Goal: Book appointment/travel/reservation

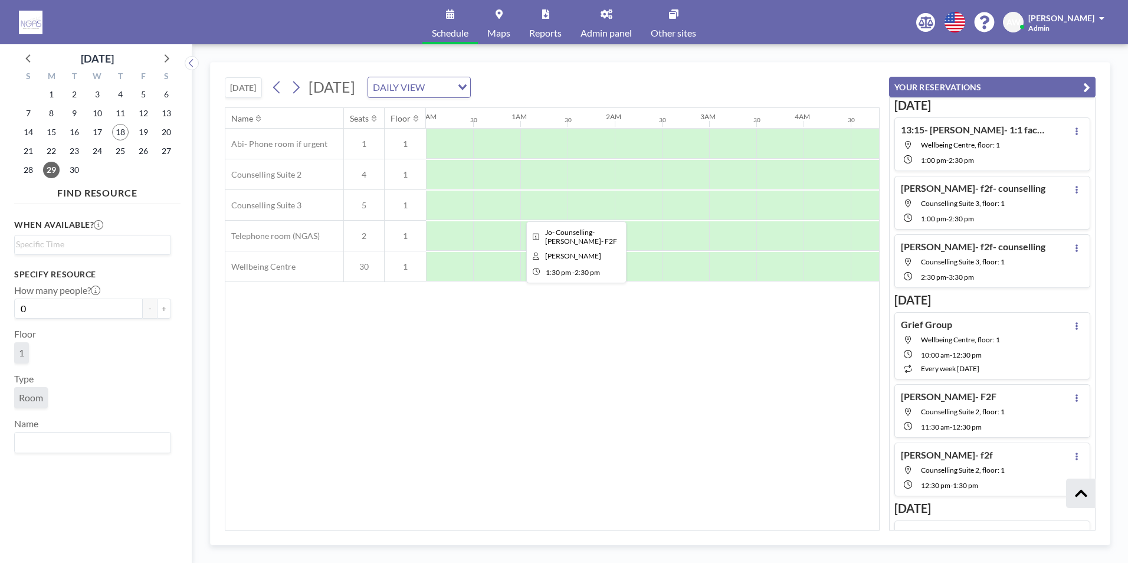
scroll to position [349, 0]
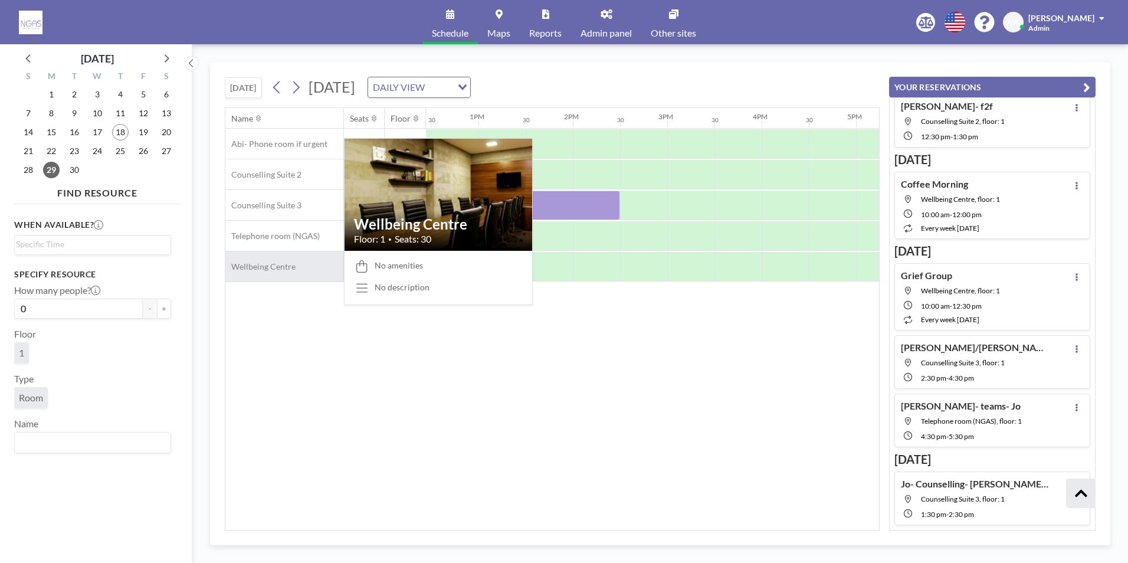
click at [284, 258] on div "Wellbeing Centre" at bounding box center [284, 266] width 118 height 30
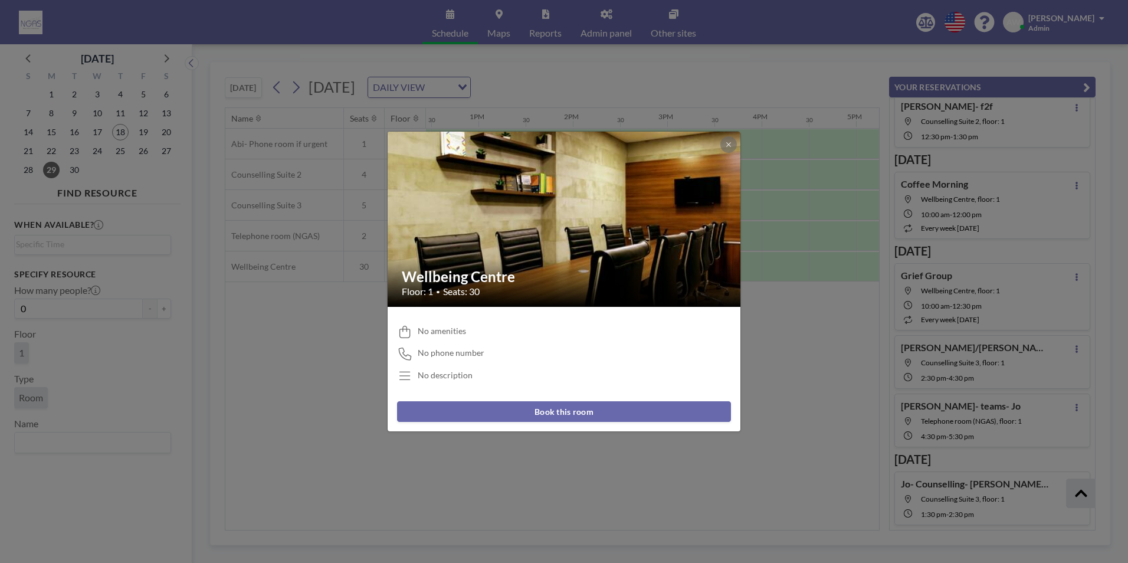
click at [535, 407] on button "Book this room" at bounding box center [564, 411] width 334 height 21
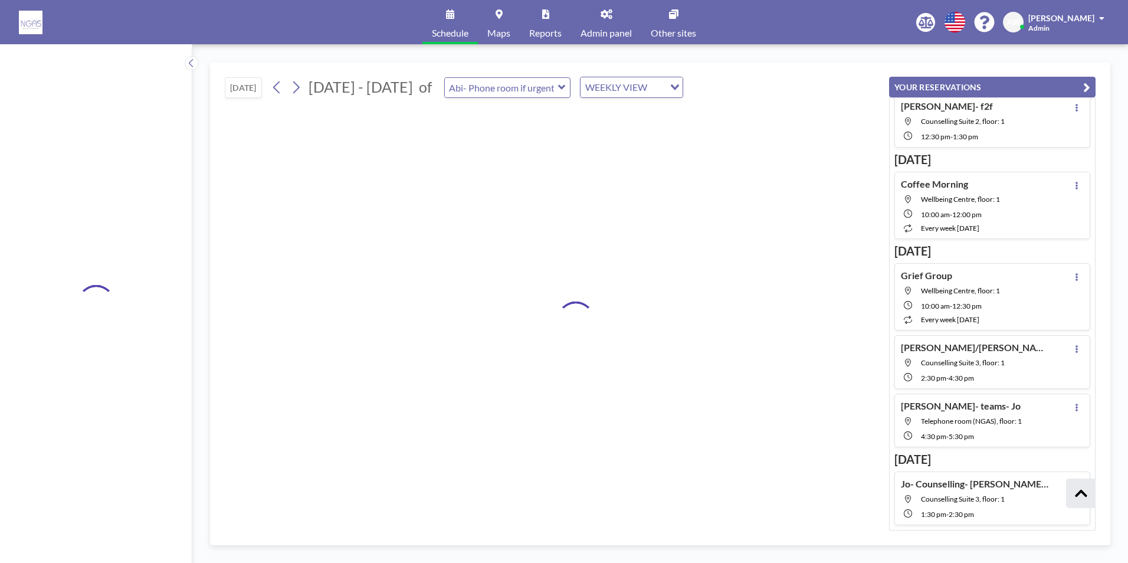
type input "Wellbeing Centre"
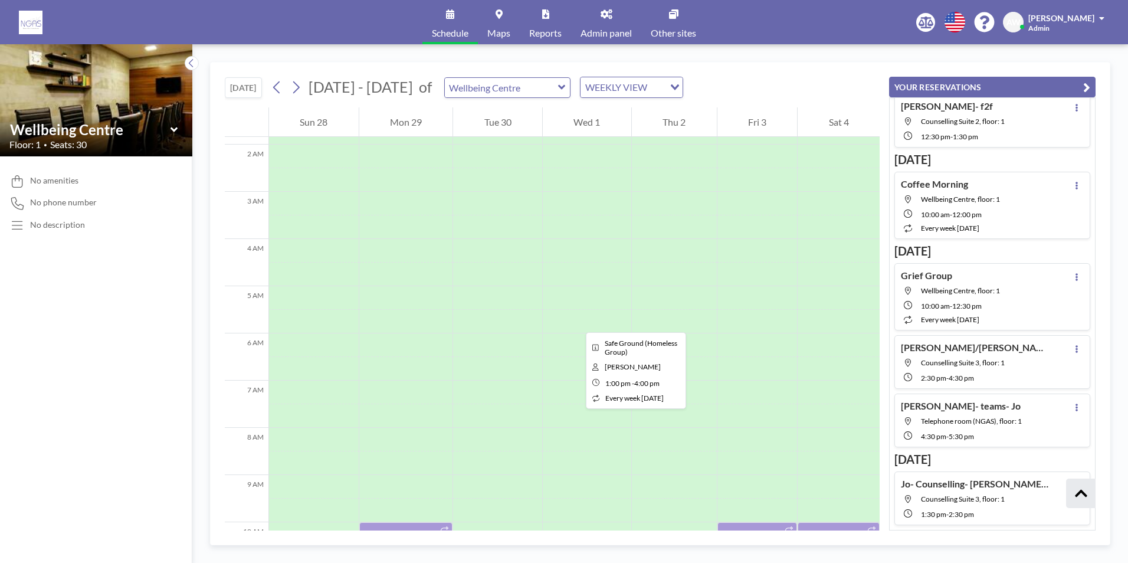
scroll to position [0, 0]
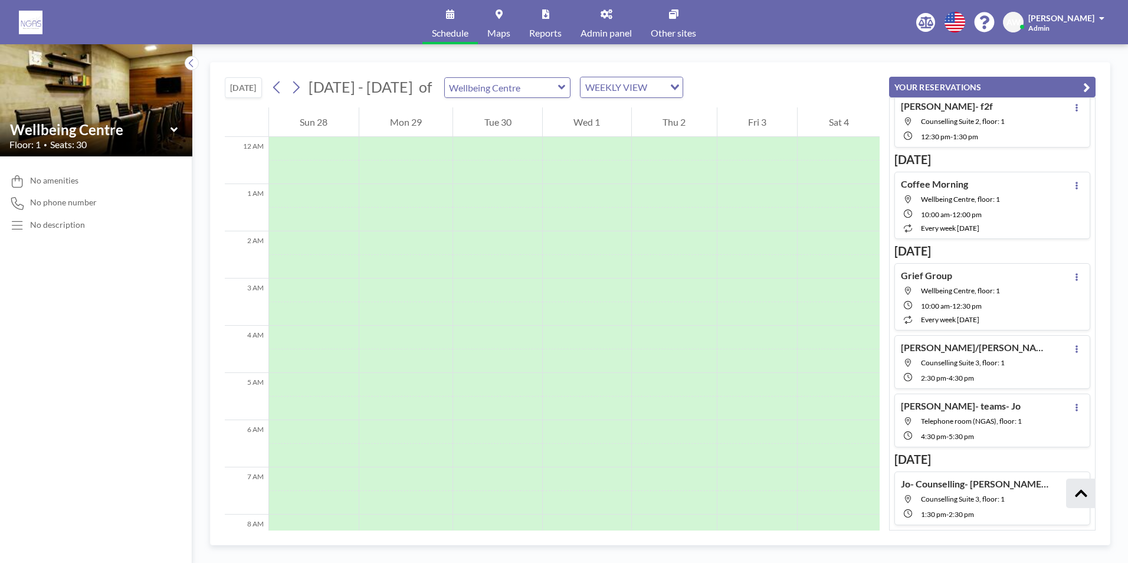
click at [447, 11] on icon at bounding box center [450, 13] width 8 height 9
click at [24, 20] on img at bounding box center [31, 23] width 24 height 24
click at [519, 86] on input "text" at bounding box center [501, 87] width 113 height 19
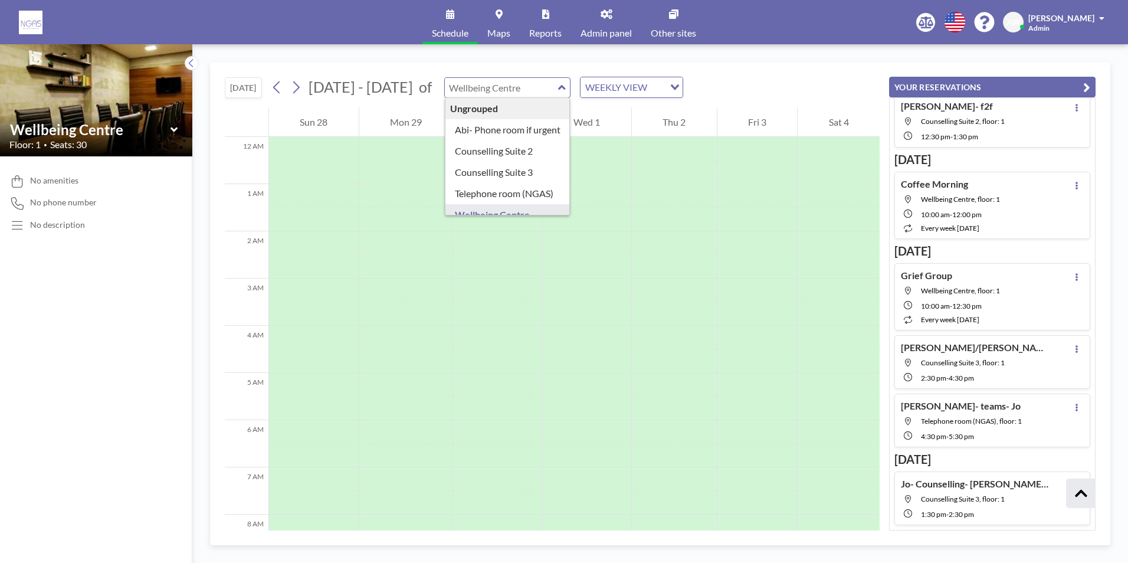
type input "Wellbeing Centre"
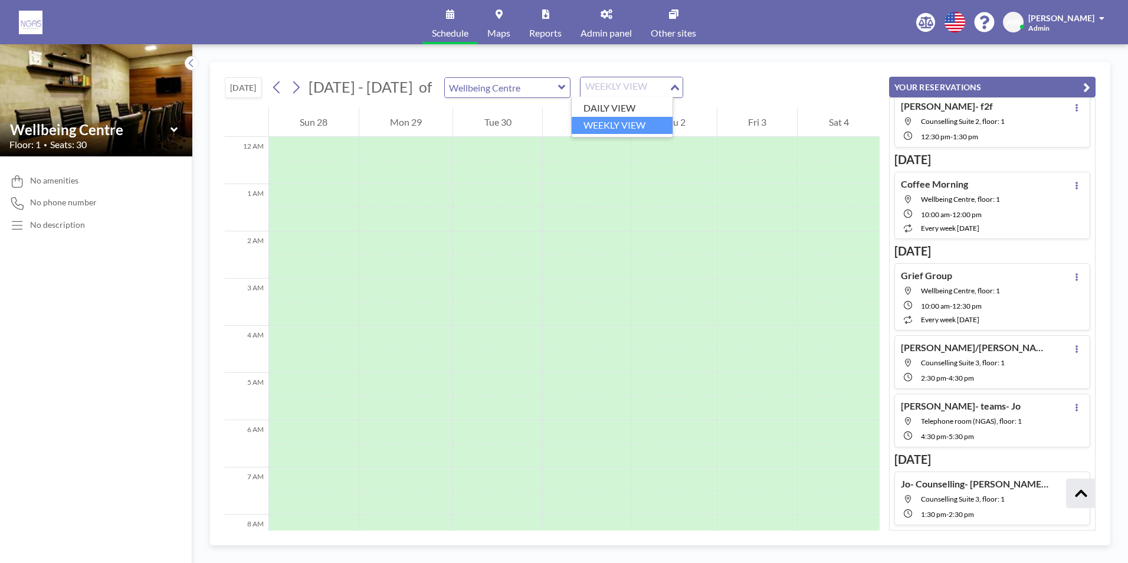
click at [628, 90] on div "WEEKLY VIEW" at bounding box center [624, 86] width 88 height 18
click at [628, 100] on li "DAILY VIEW" at bounding box center [622, 108] width 101 height 17
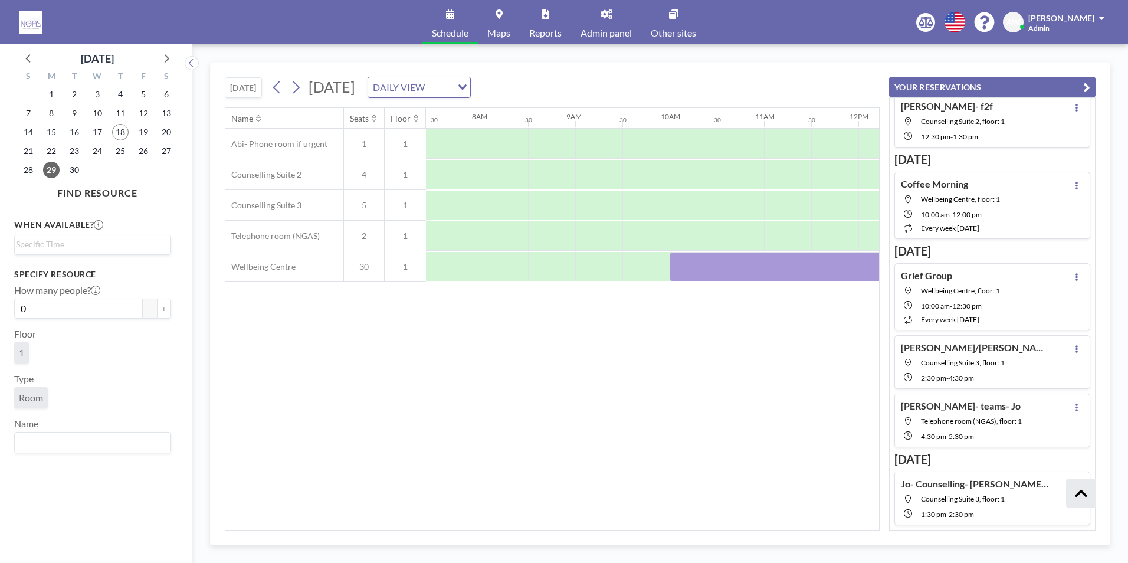
scroll to position [0, 708]
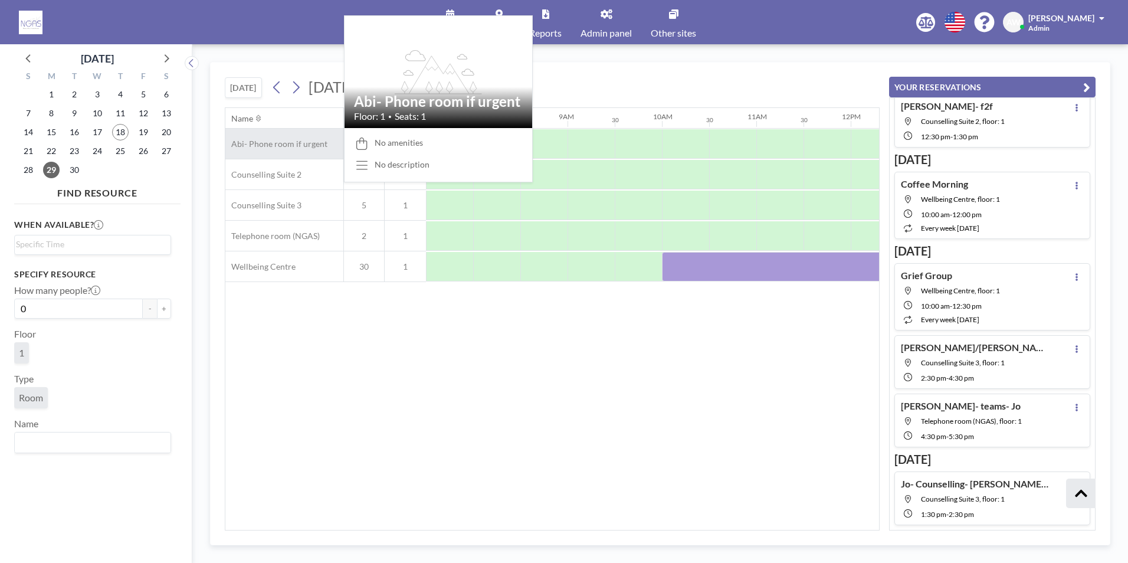
click at [289, 140] on span "Abi- Phone room if urgent" at bounding box center [276, 144] width 102 height 11
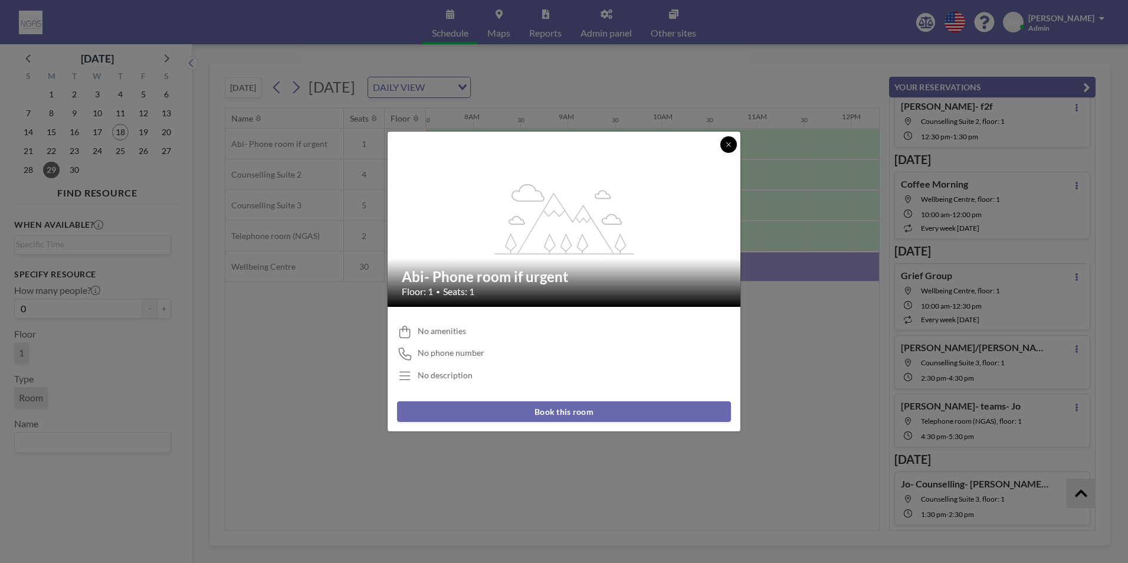
click at [729, 140] on button at bounding box center [728, 144] width 17 height 17
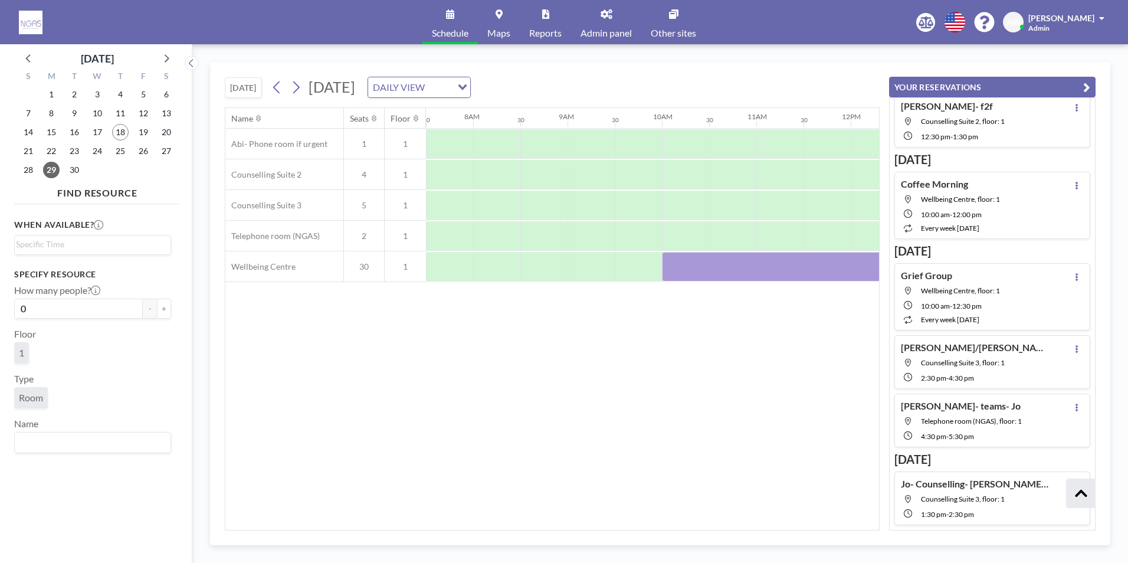
click at [606, 24] on link "Admin panel" at bounding box center [606, 22] width 70 height 44
